Goal: Information Seeking & Learning: Learn about a topic

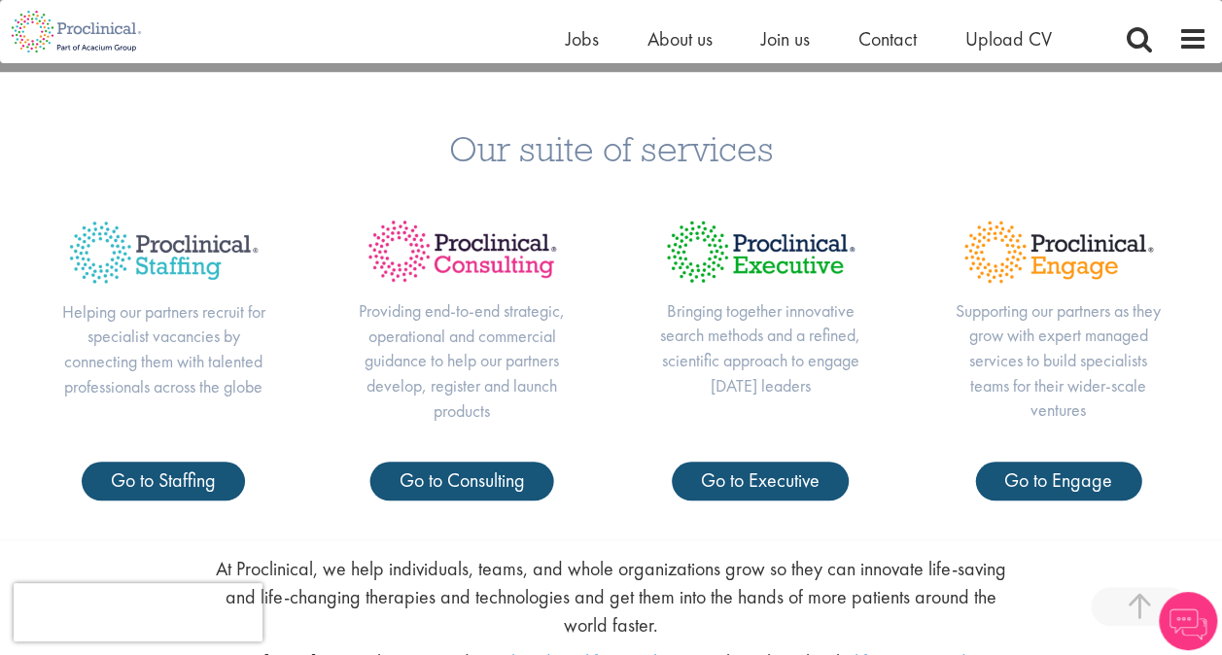
scroll to position [681, 0]
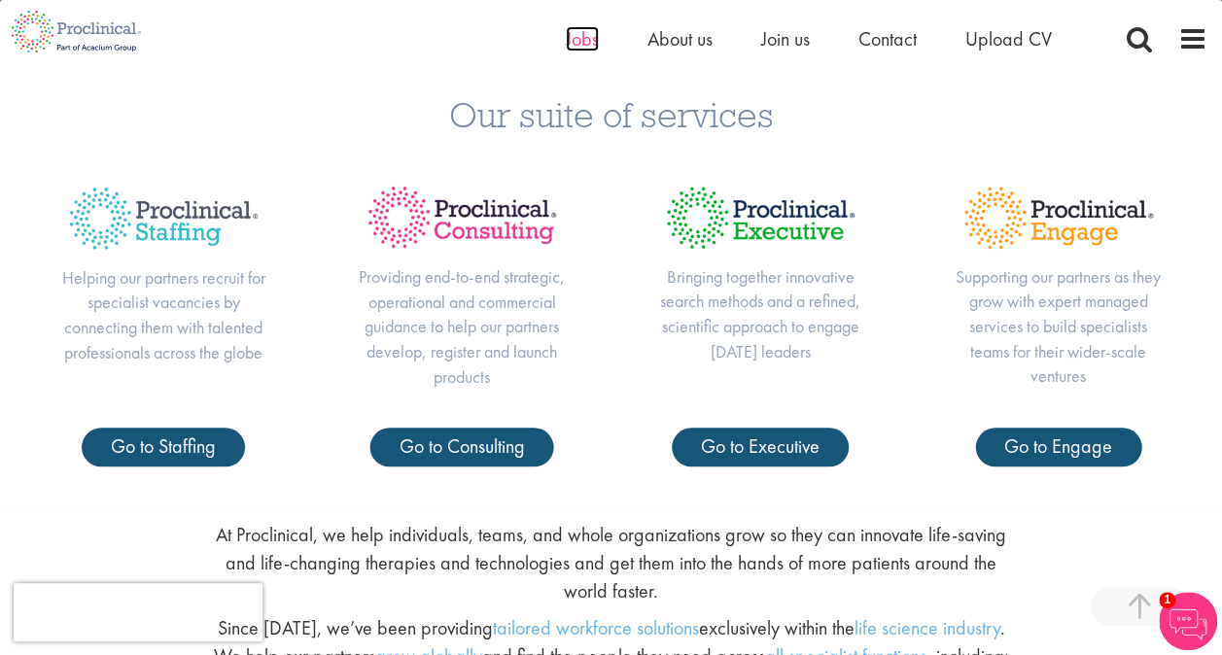
click at [568, 42] on span "Jobs" at bounding box center [582, 38] width 33 height 25
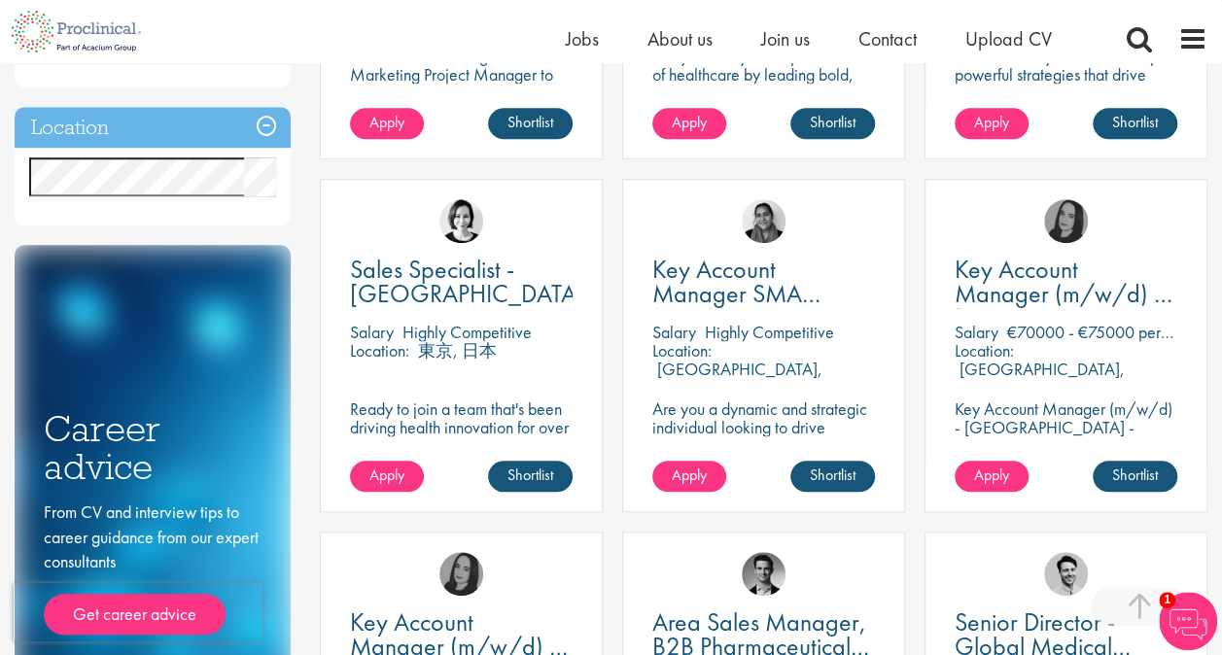
scroll to position [583, 0]
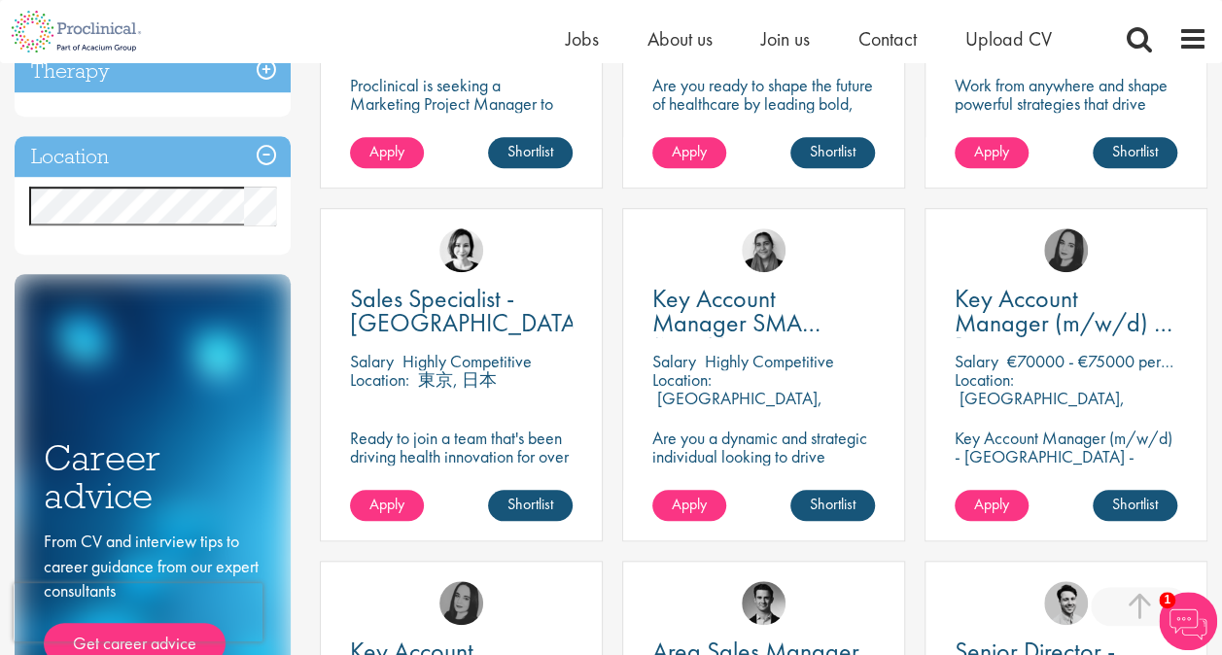
click at [164, 164] on h3 "Location" at bounding box center [153, 157] width 276 height 42
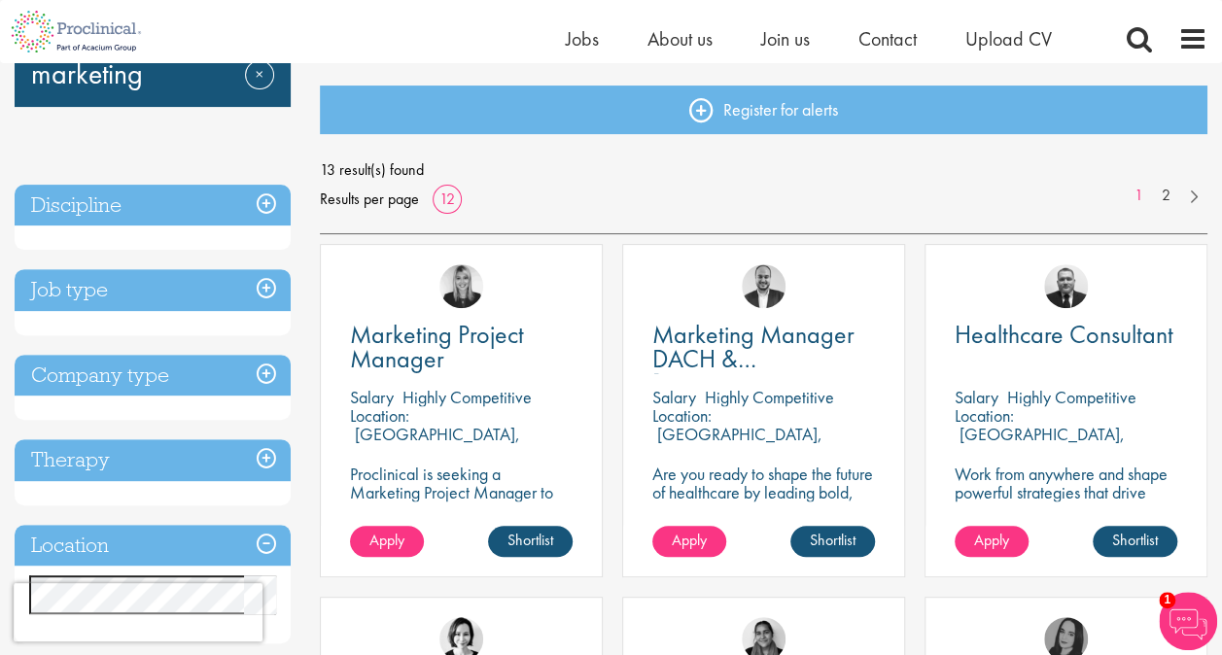
scroll to position [292, 0]
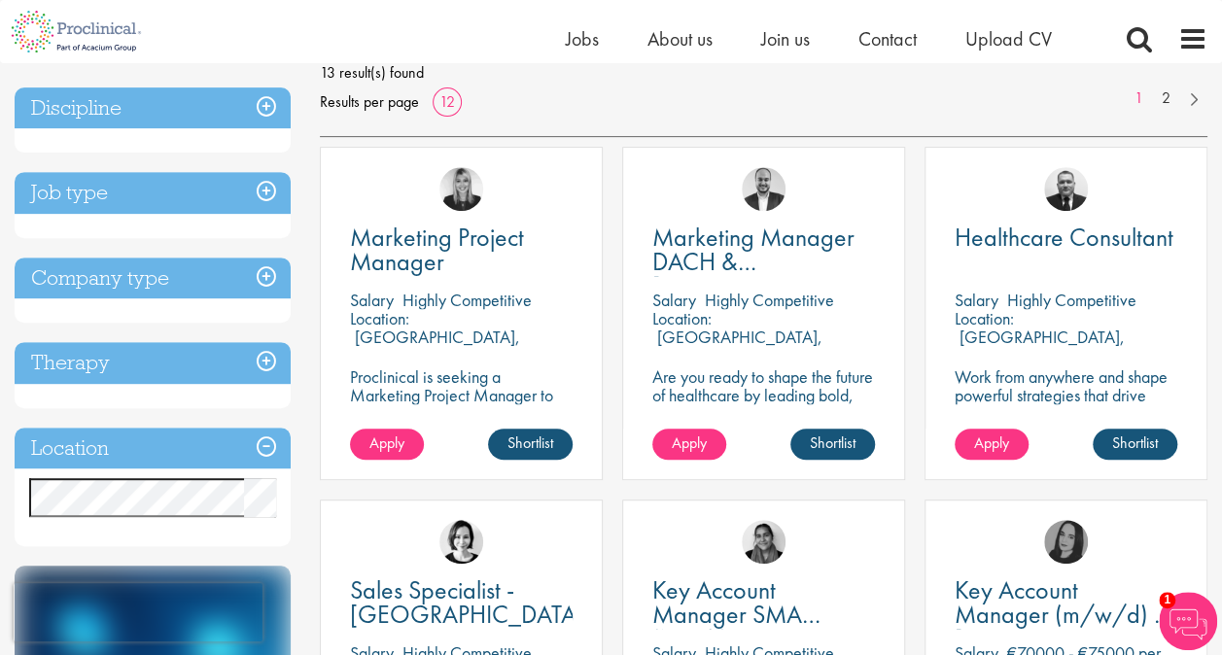
click at [613, 341] on div "Marketing Manager DACH & Netherlands Salary Highly Competitive Location: Köln, …" at bounding box center [764, 323] width 302 height 353
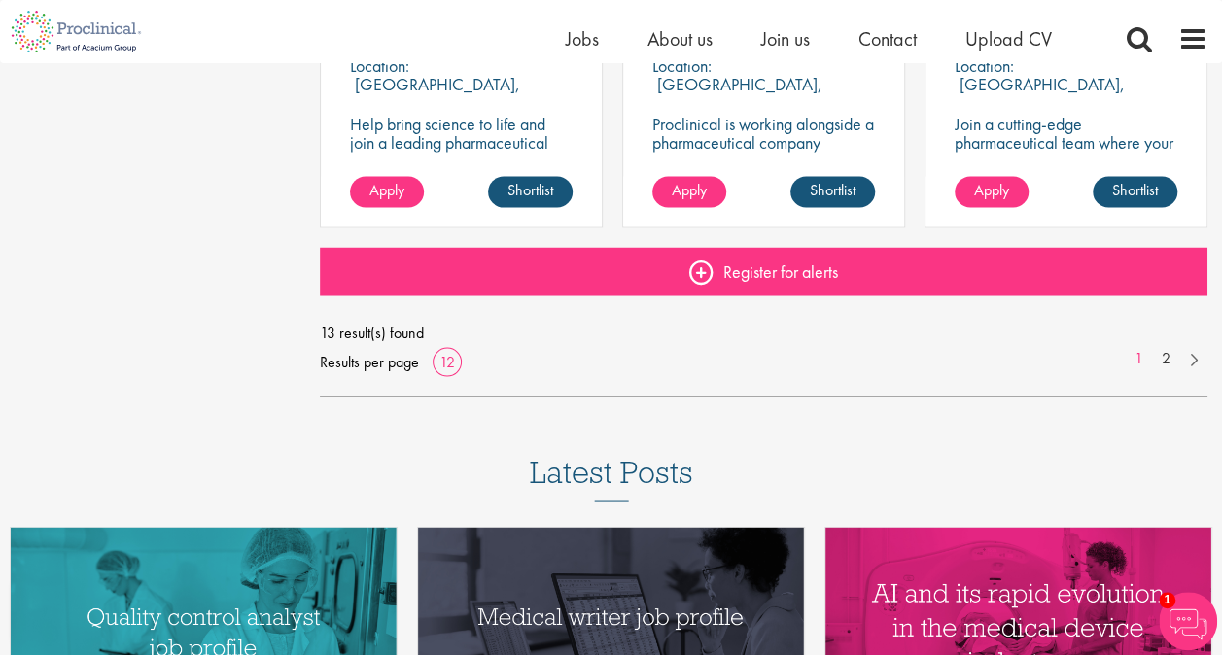
scroll to position [1653, 0]
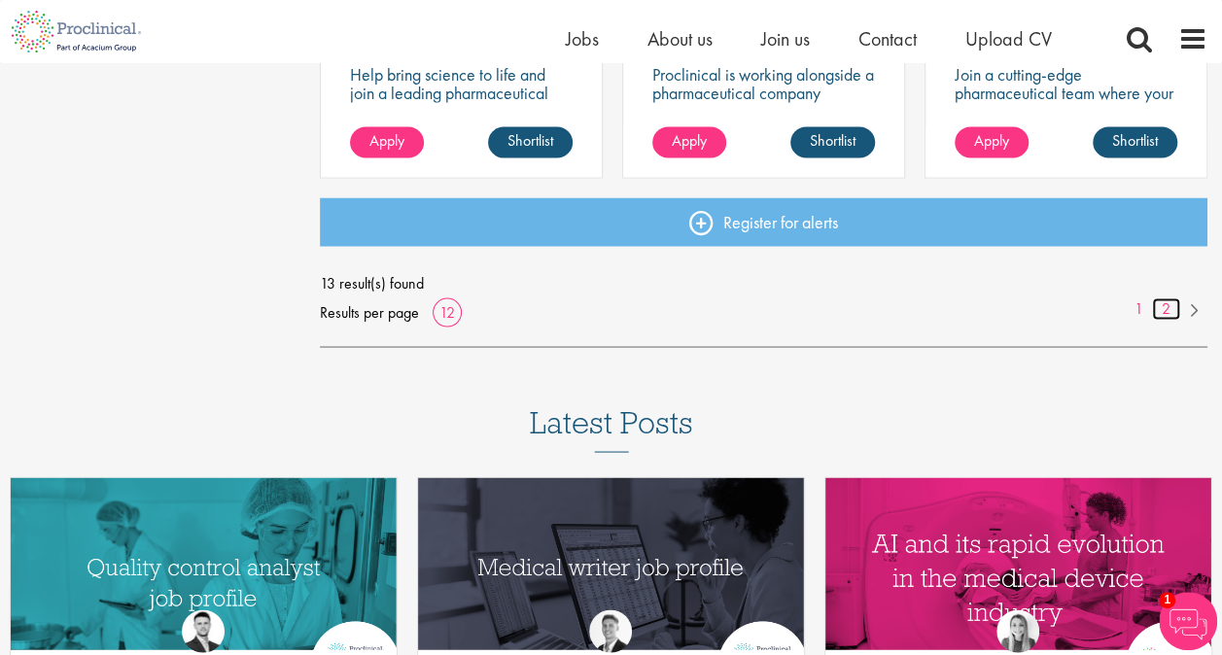
click at [1165, 309] on link "2" at bounding box center [1166, 309] width 28 height 22
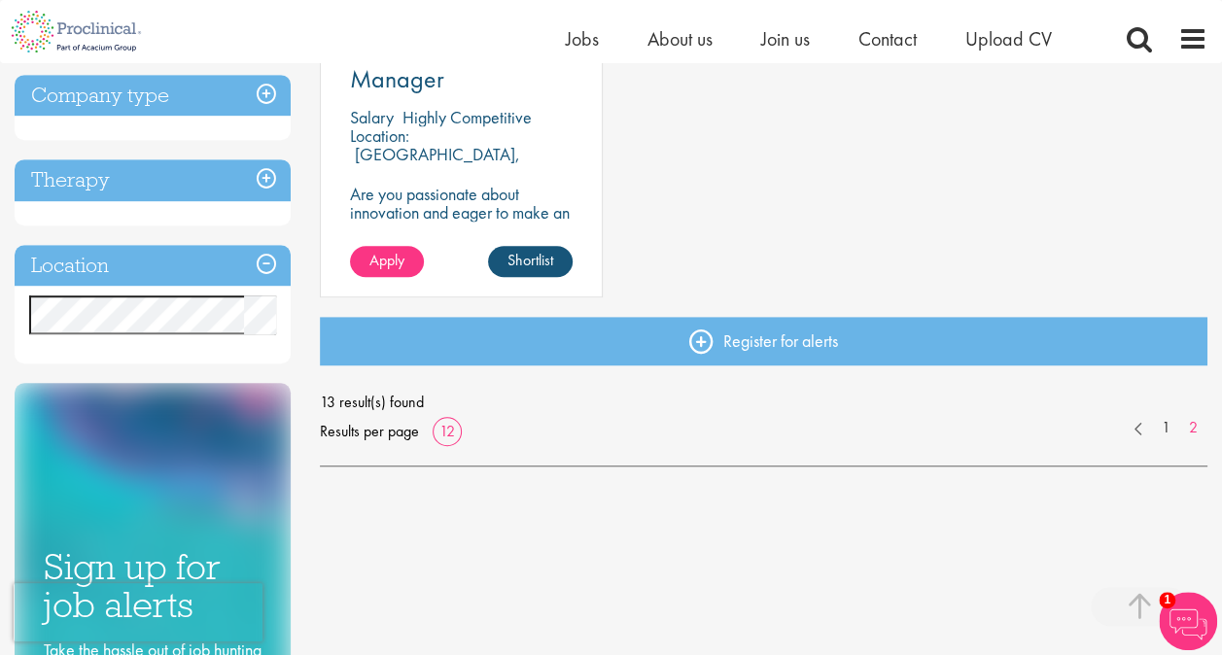
scroll to position [486, 0]
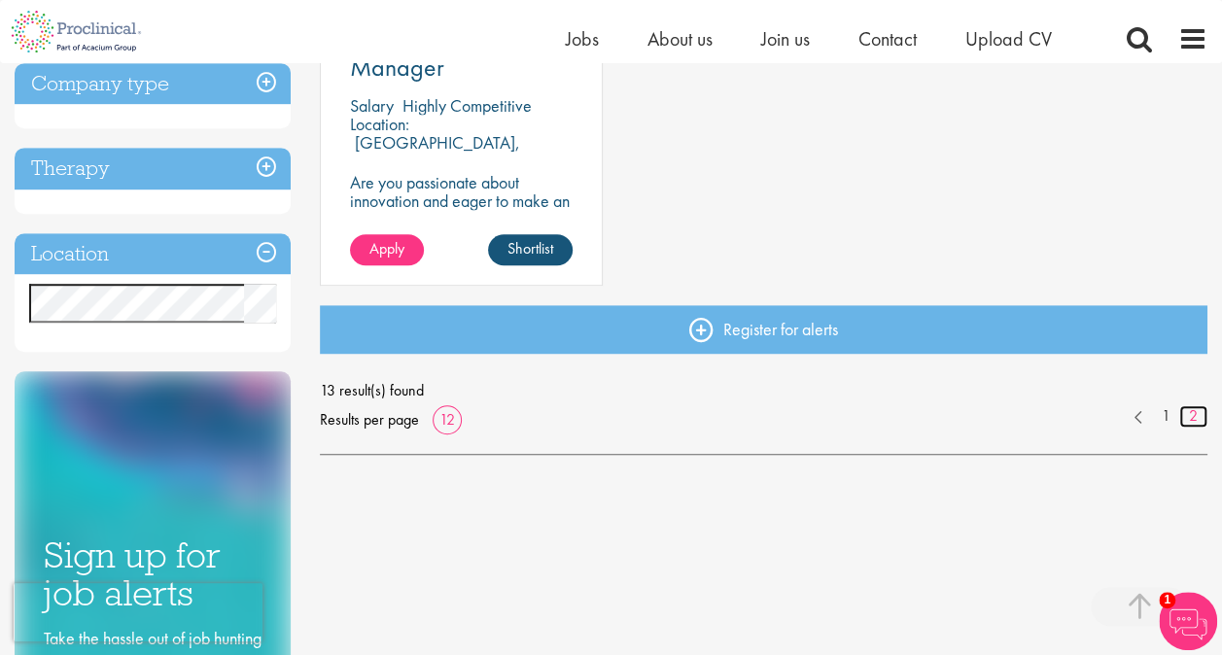
click at [1194, 416] on link "2" at bounding box center [1193, 416] width 28 height 22
